Goal: Task Accomplishment & Management: Use online tool/utility

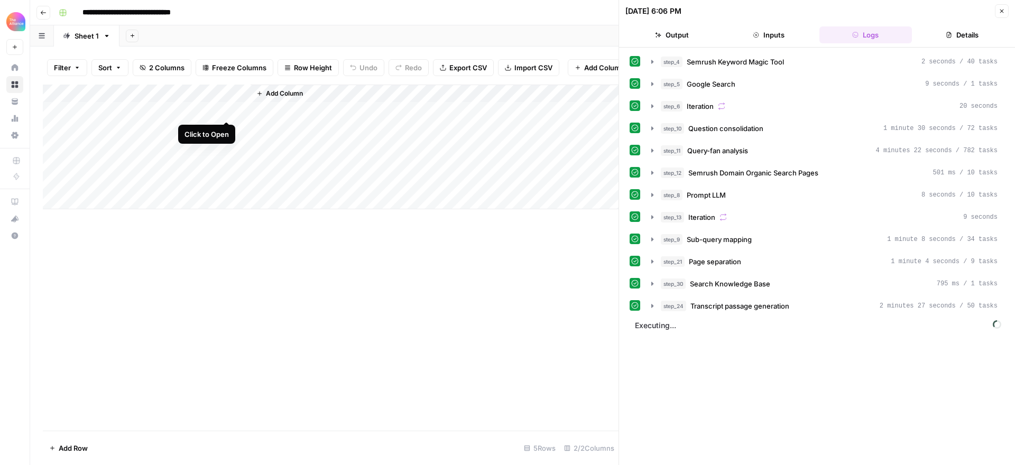
click at [226, 109] on div "Add Column" at bounding box center [331, 147] width 576 height 125
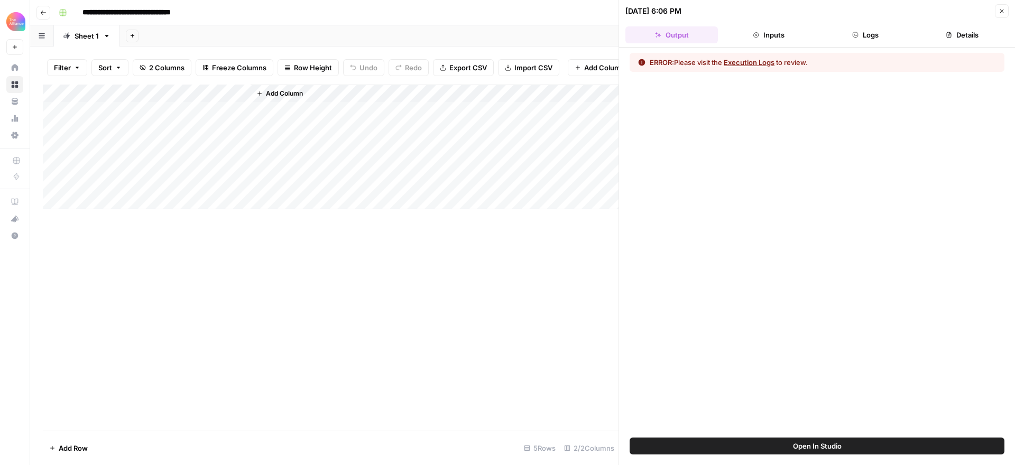
click at [761, 370] on button "Open In Studio" at bounding box center [817, 446] width 375 height 17
click at [761, 33] on icon "button" at bounding box center [856, 35] width 6 height 6
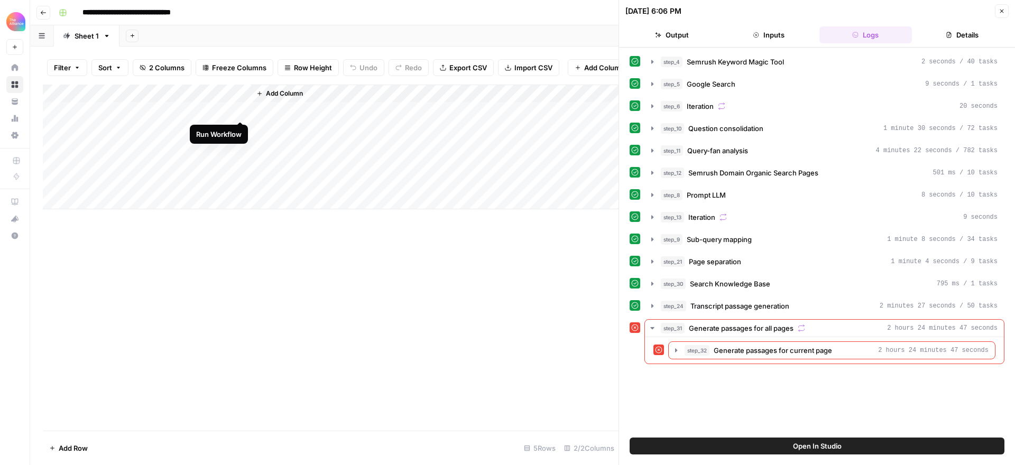
click at [240, 111] on div "Add Column" at bounding box center [331, 147] width 576 height 125
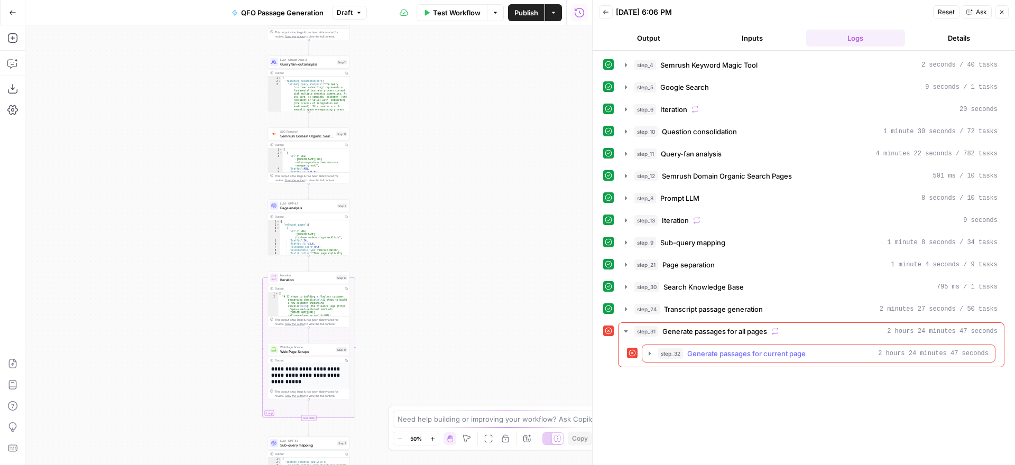
click at [649, 354] on icon "button" at bounding box center [650, 354] width 2 height 4
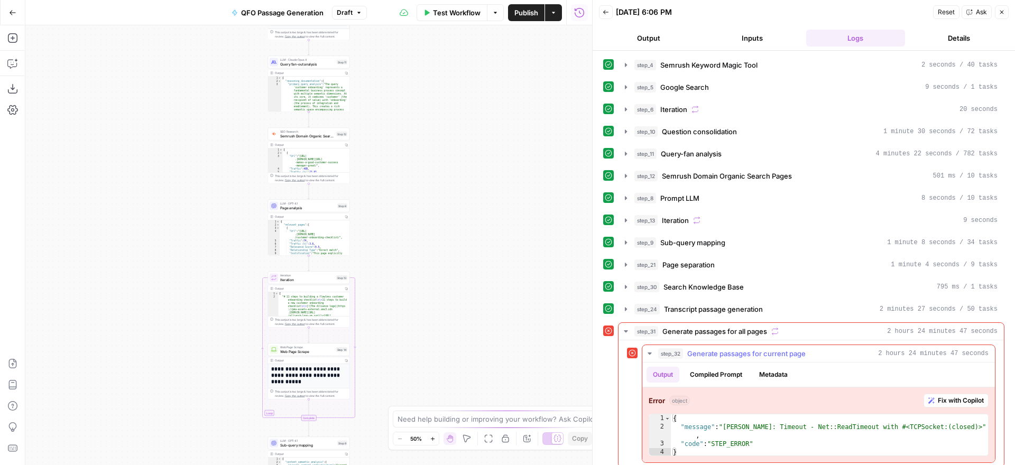
scroll to position [8, 0]
